Goal: Transaction & Acquisition: Purchase product/service

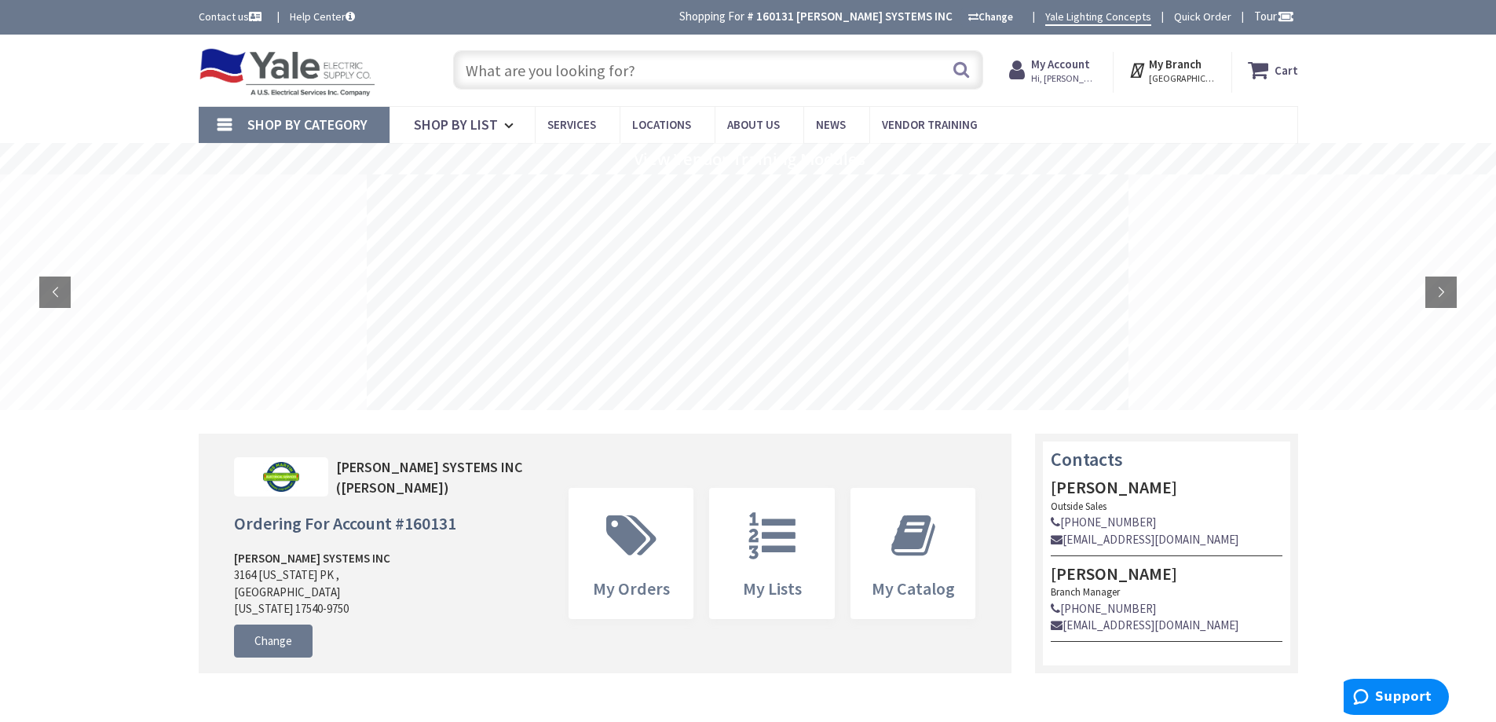
click at [568, 71] on input "text" at bounding box center [718, 69] width 530 height 39
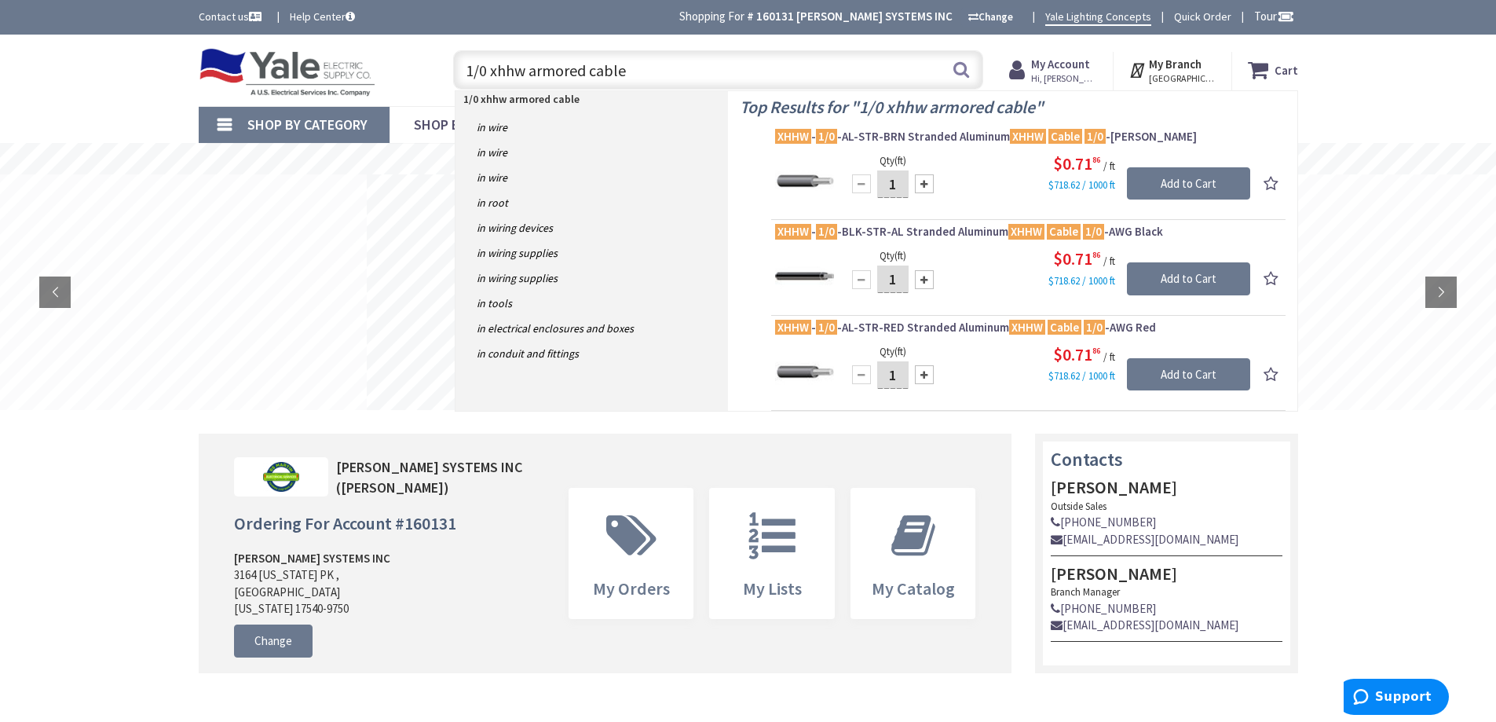
click at [525, 72] on input "1/0 xhhw armored cable" at bounding box center [718, 69] width 530 height 39
click at [529, 70] on input "1/0 xhhw armored cable" at bounding box center [718, 69] width 530 height 39
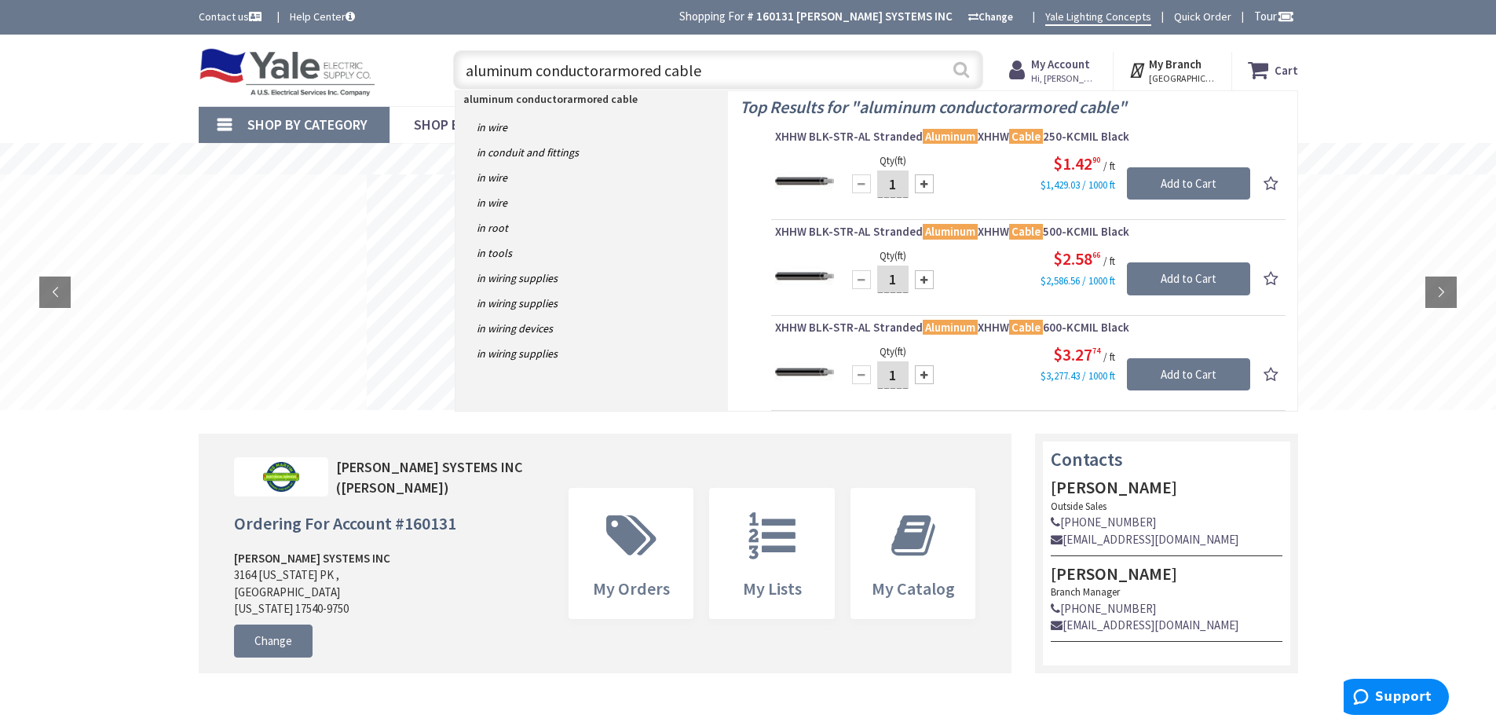
type input "aluminum conductorarmored cable"
click at [960, 72] on button "Search" at bounding box center [961, 69] width 20 height 35
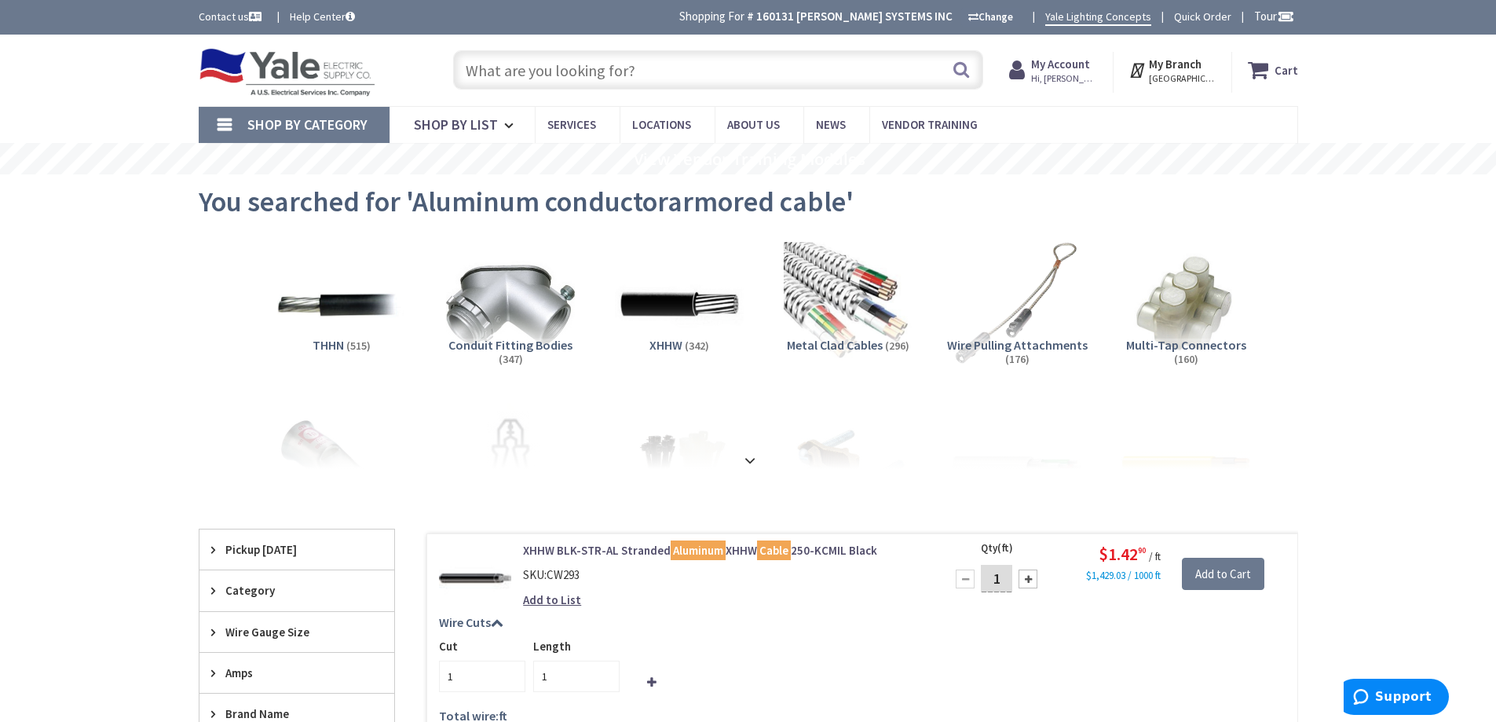
click at [603, 67] on input "text" at bounding box center [718, 69] width 530 height 39
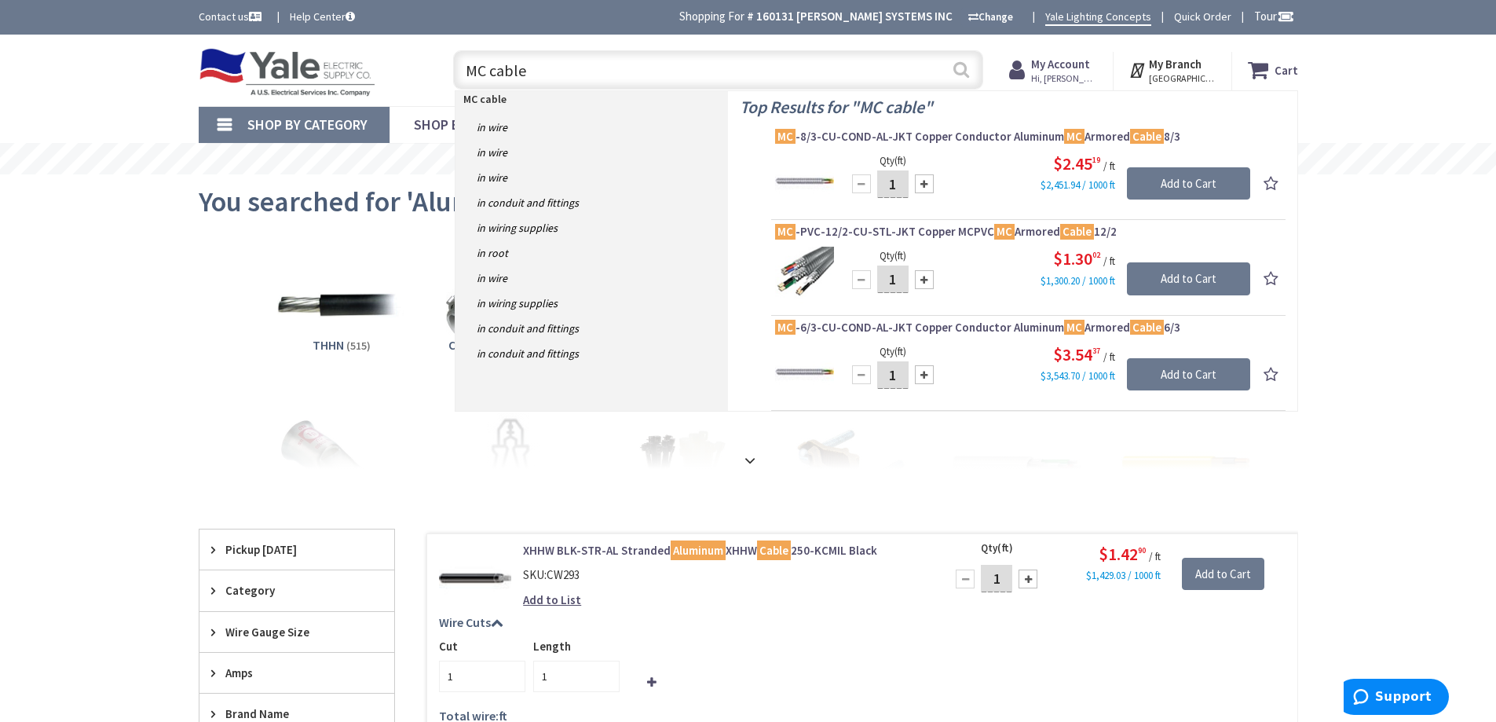
type input "MC cable"
click at [963, 75] on button "Search" at bounding box center [961, 69] width 20 height 35
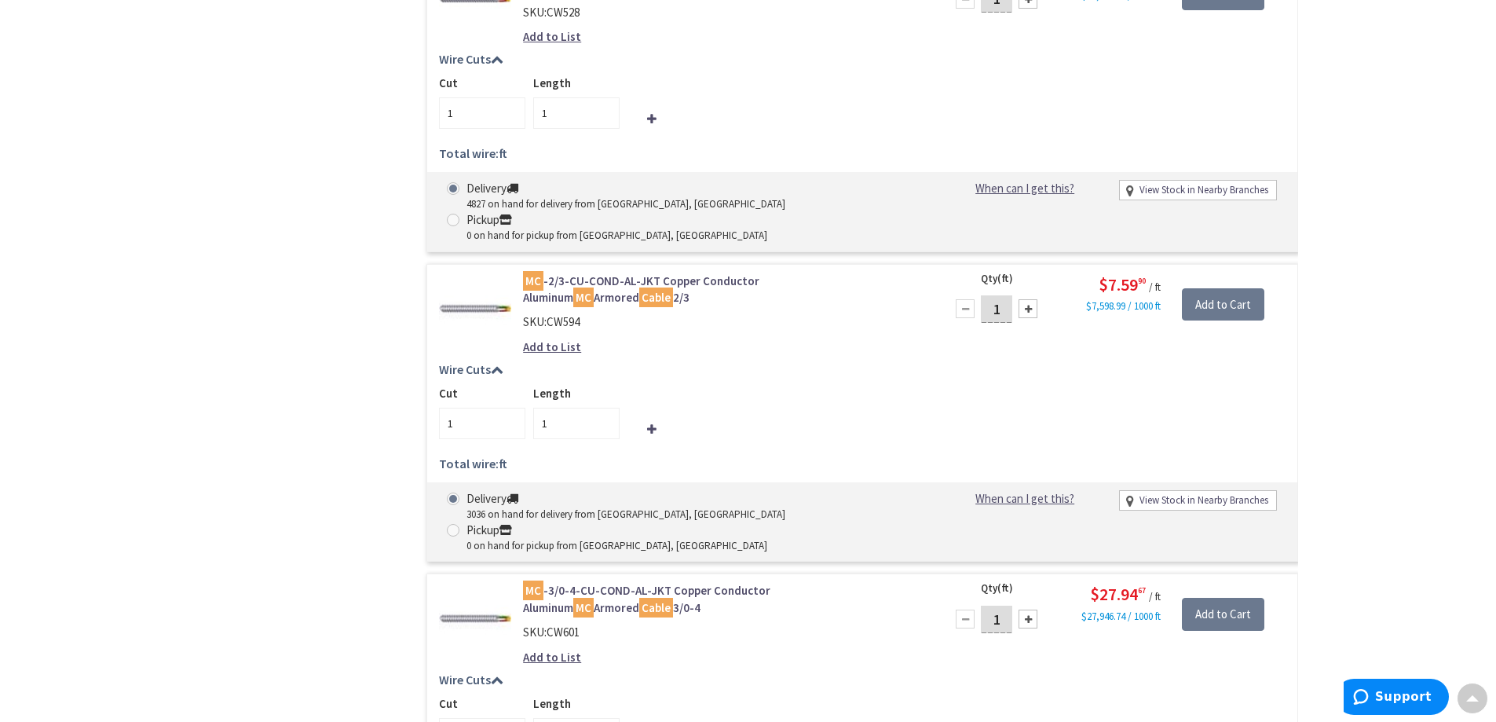
scroll to position [5183, 0]
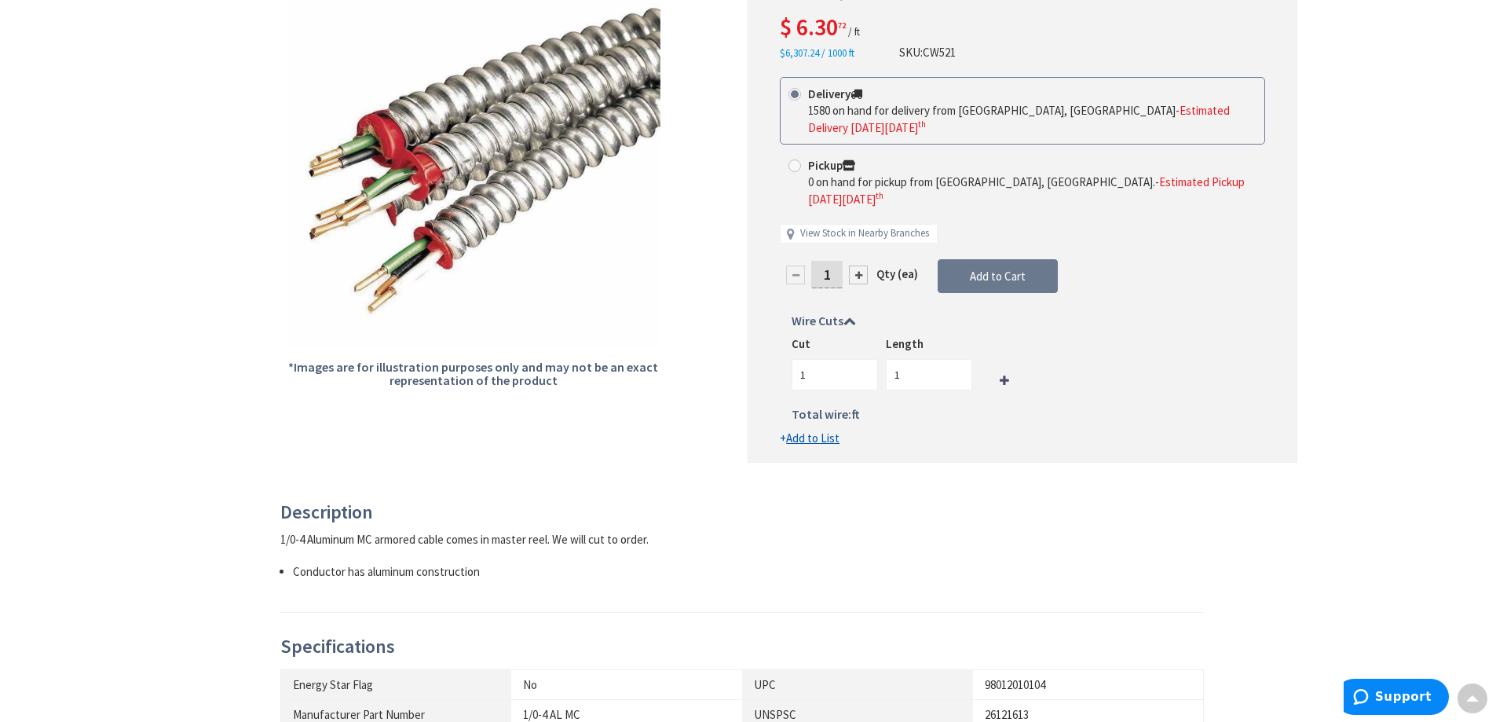
scroll to position [124, 0]
